Goal: Find specific page/section: Find specific page/section

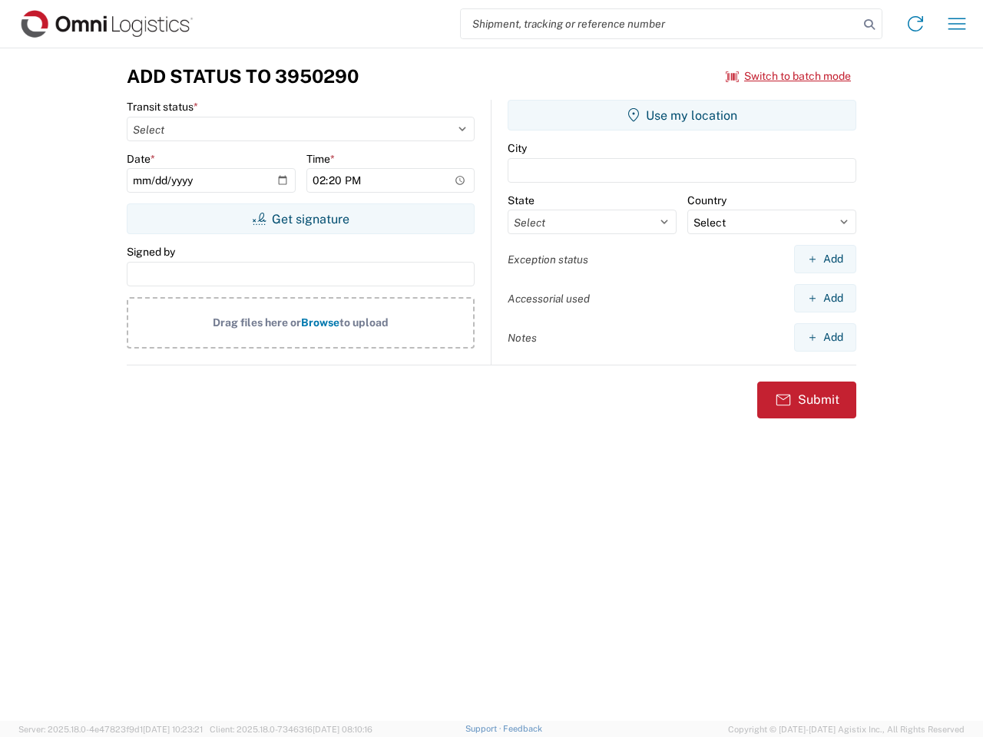
click at [659, 24] on input "search" at bounding box center [660, 23] width 398 height 29
click at [869, 25] on icon at bounding box center [868, 24] width 21 height 21
click at [915, 24] on icon at bounding box center [915, 24] width 25 height 25
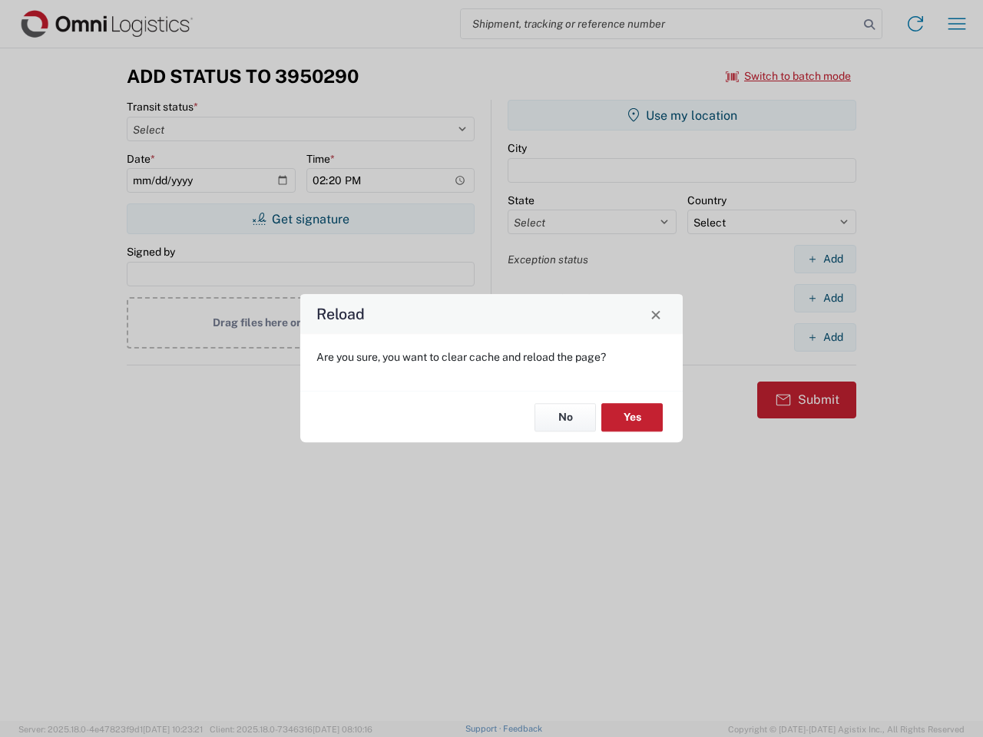
click at [957, 24] on div "Reload Are you sure, you want to clear cache and reload the page? No Yes" at bounding box center [491, 368] width 983 height 737
click at [788, 76] on div "Reload Are you sure, you want to clear cache and reload the page? No Yes" at bounding box center [491, 368] width 983 height 737
click at [300, 219] on div "Reload Are you sure, you want to clear cache and reload the page? No Yes" at bounding box center [491, 368] width 983 height 737
click at [682, 115] on div "Reload Are you sure, you want to clear cache and reload the page? No Yes" at bounding box center [491, 368] width 983 height 737
click at [825, 259] on div "Reload Are you sure, you want to clear cache and reload the page? No Yes" at bounding box center [491, 368] width 983 height 737
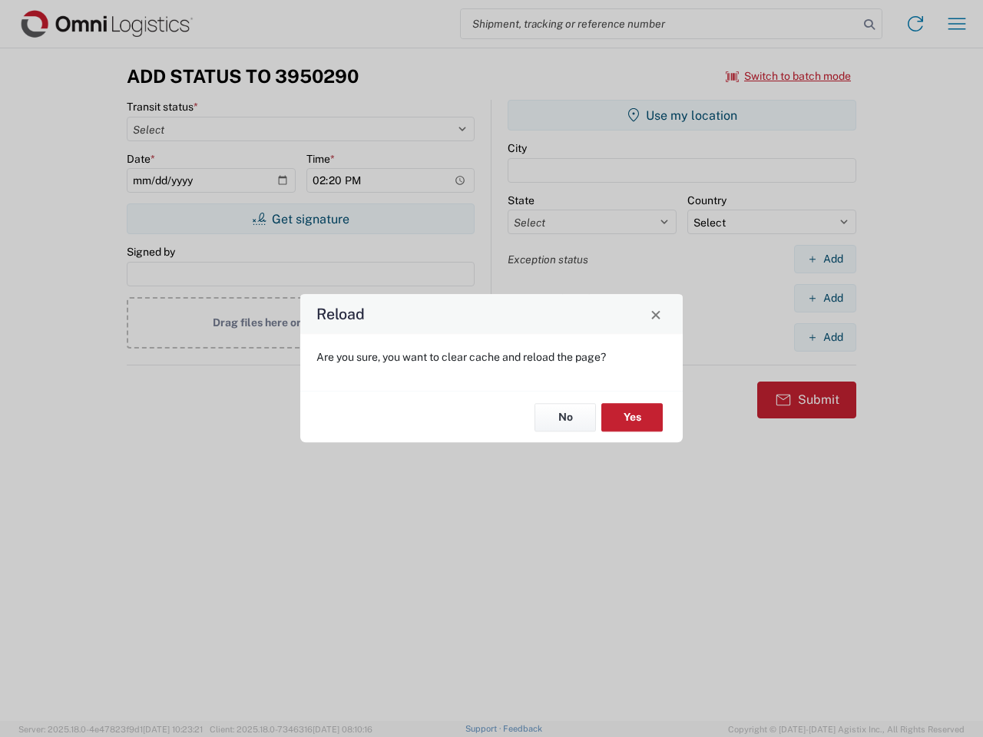
click at [825, 298] on div "Reload Are you sure, you want to clear cache and reload the page? No Yes" at bounding box center [491, 368] width 983 height 737
click at [825, 337] on div "Reload Are you sure, you want to clear cache and reload the page? No Yes" at bounding box center [491, 368] width 983 height 737
